Goal: Information Seeking & Learning: Learn about a topic

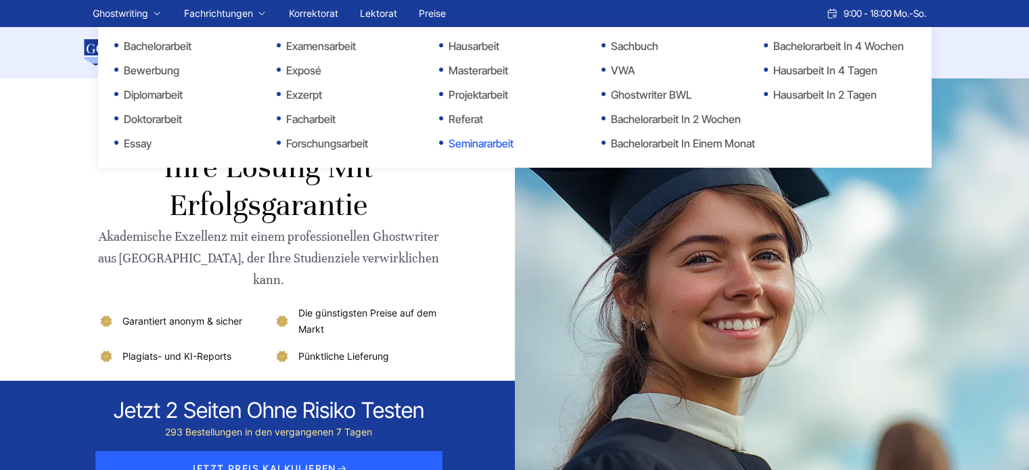
click at [478, 140] on link "Seminararbeit" at bounding box center [506, 143] width 135 height 16
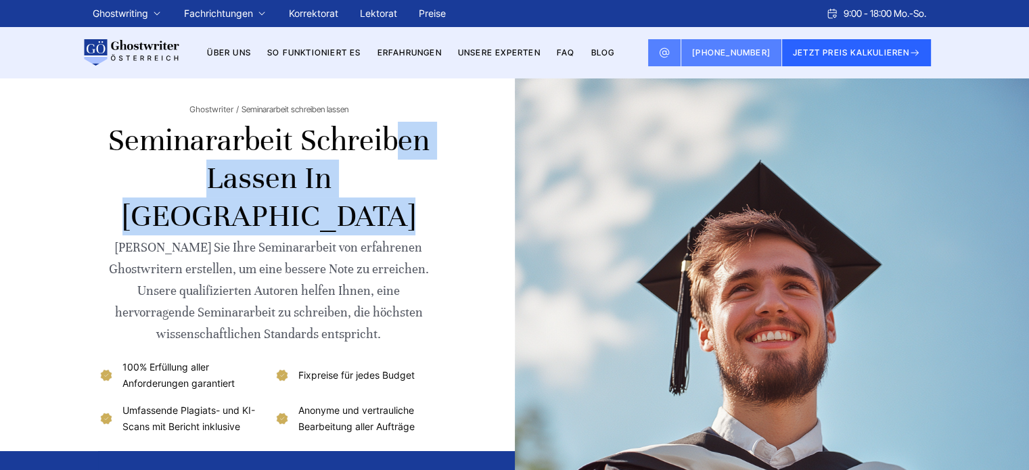
drag, startPoint x: 114, startPoint y: 142, endPoint x: 225, endPoint y: 171, distance: 114.5
click at [225, 171] on h1 "Seminararbeit schreiben lassen in [GEOGRAPHIC_DATA]" at bounding box center [269, 179] width 342 height 114
copy h1 "Seminararbeit schreiben lassen"
click at [613, 53] on link "BLOG" at bounding box center [603, 52] width 24 height 10
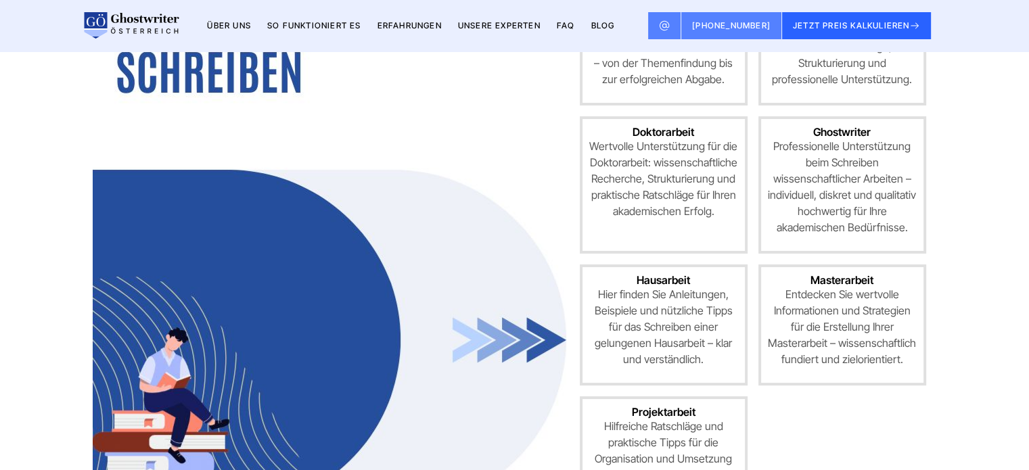
scroll to position [338, 0]
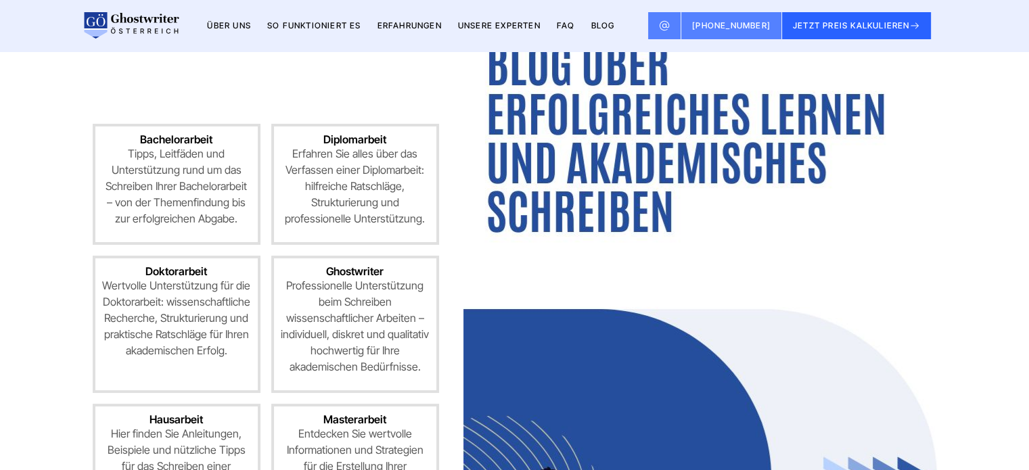
click at [885, 200] on img at bounding box center [700, 380] width 474 height 731
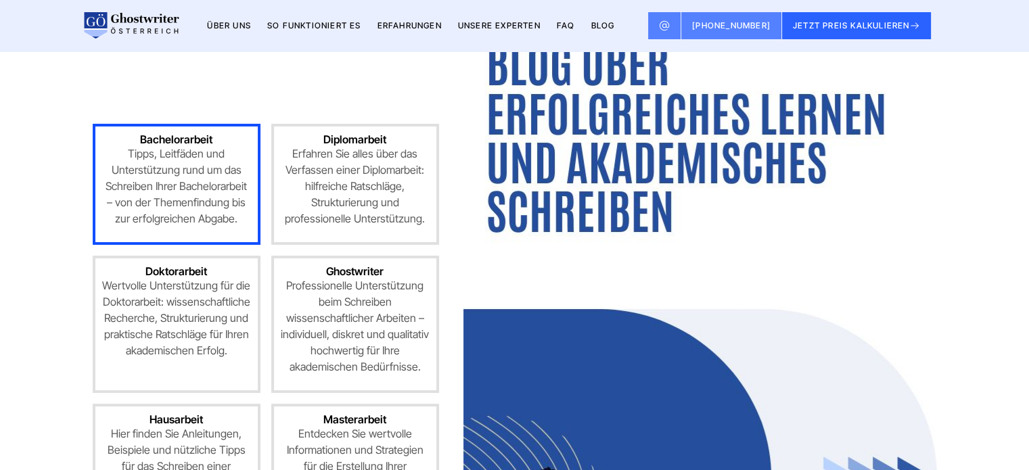
click at [179, 166] on p "Tipps, Leitfäden und Unterstützung rund um das Schreiben Ihrer Bachelorarbeit –…" at bounding box center [176, 185] width 149 height 81
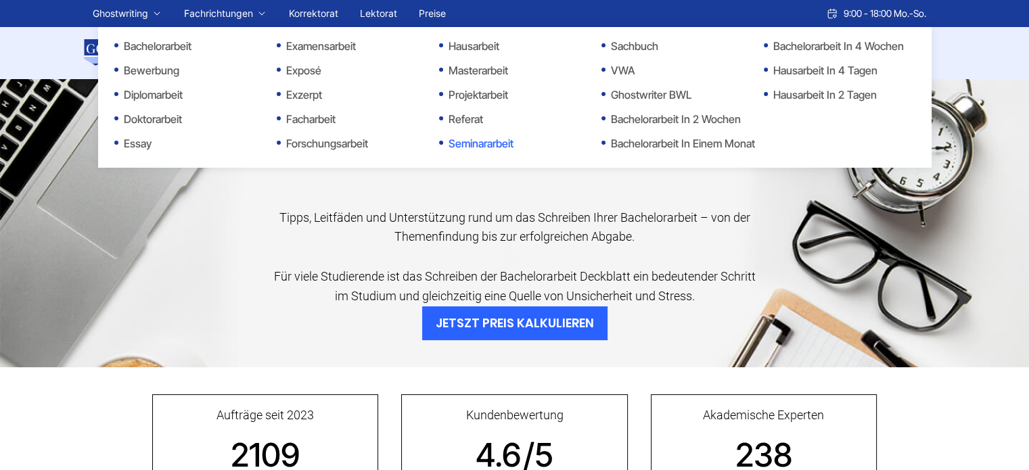
click at [460, 142] on link "Seminararbeit" at bounding box center [506, 143] width 135 height 16
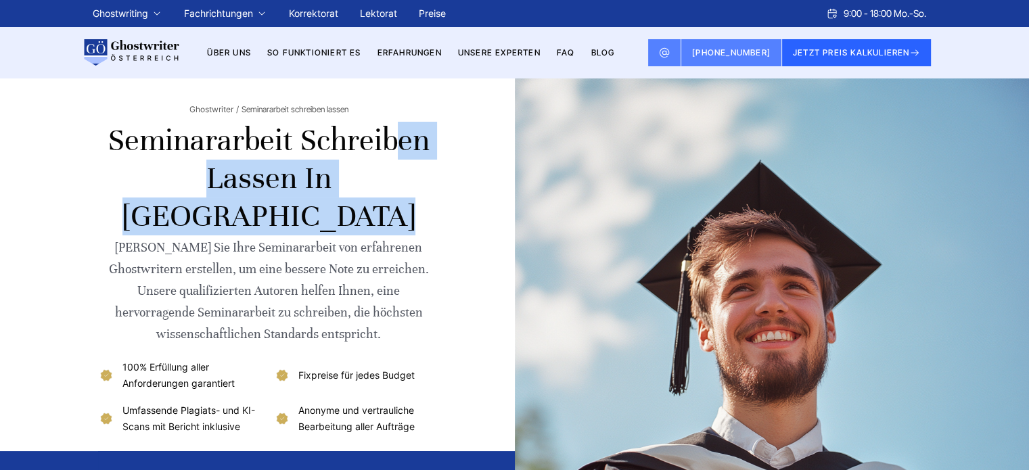
drag, startPoint x: 167, startPoint y: 172, endPoint x: 111, endPoint y: 154, distance: 59.1
click at [111, 154] on h1 "Seminararbeit schreiben lassen in [GEOGRAPHIC_DATA]" at bounding box center [269, 179] width 342 height 114
copy h1 "Seminararbeit schreiben lassen"
